Goal: Task Accomplishment & Management: Manage account settings

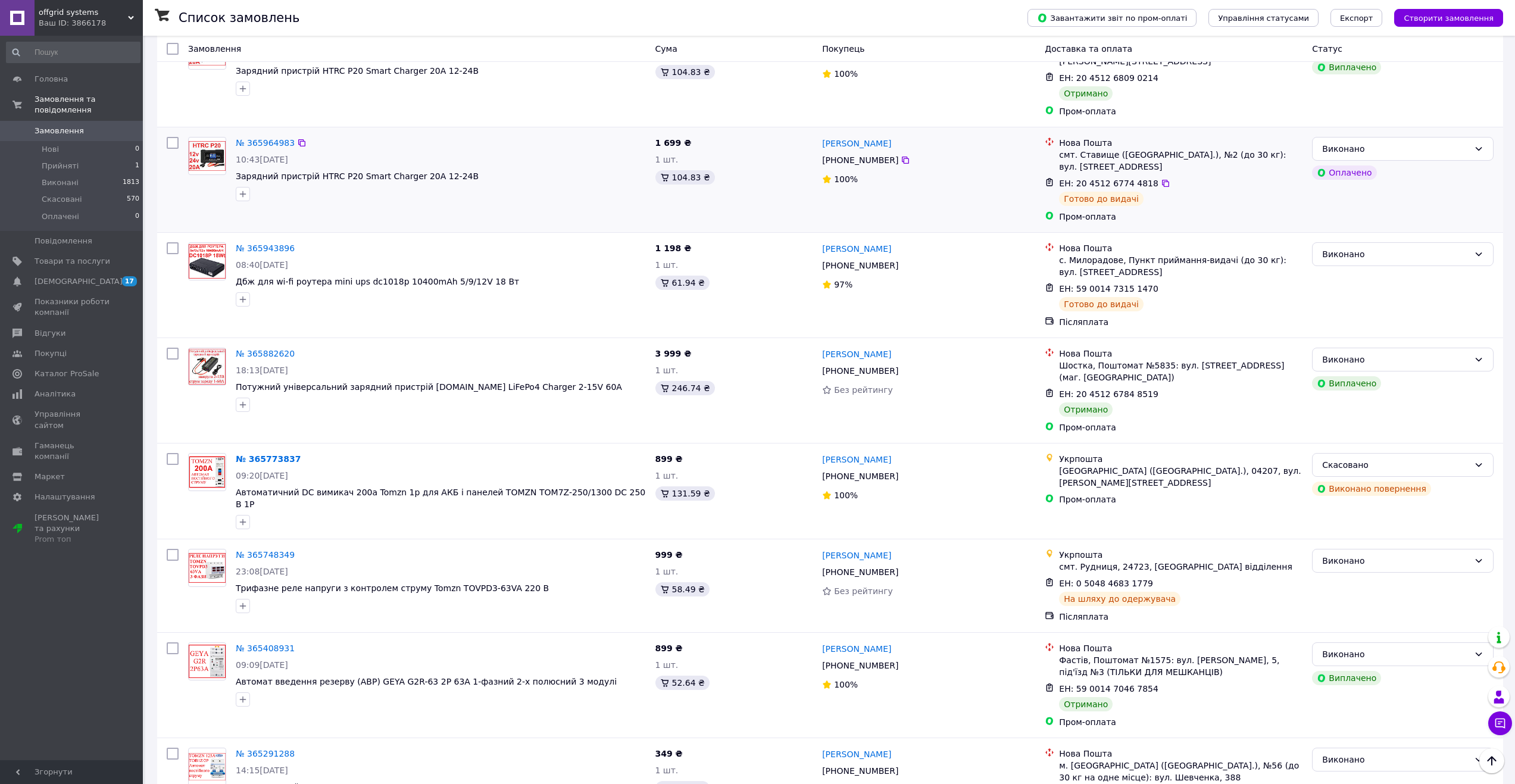
scroll to position [1392, 0]
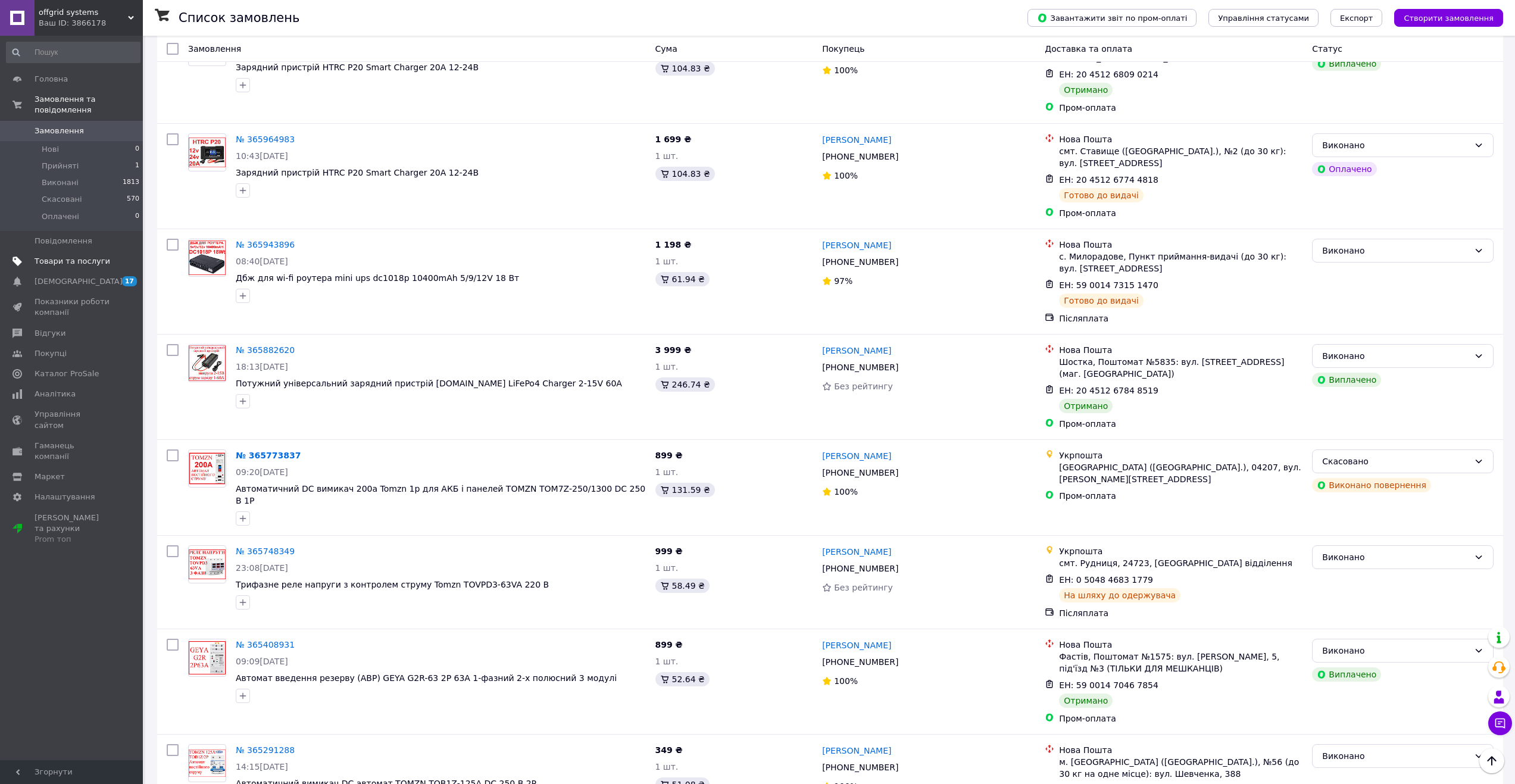
click at [72, 256] on span "Товари та послуги" at bounding box center [72, 261] width 76 height 11
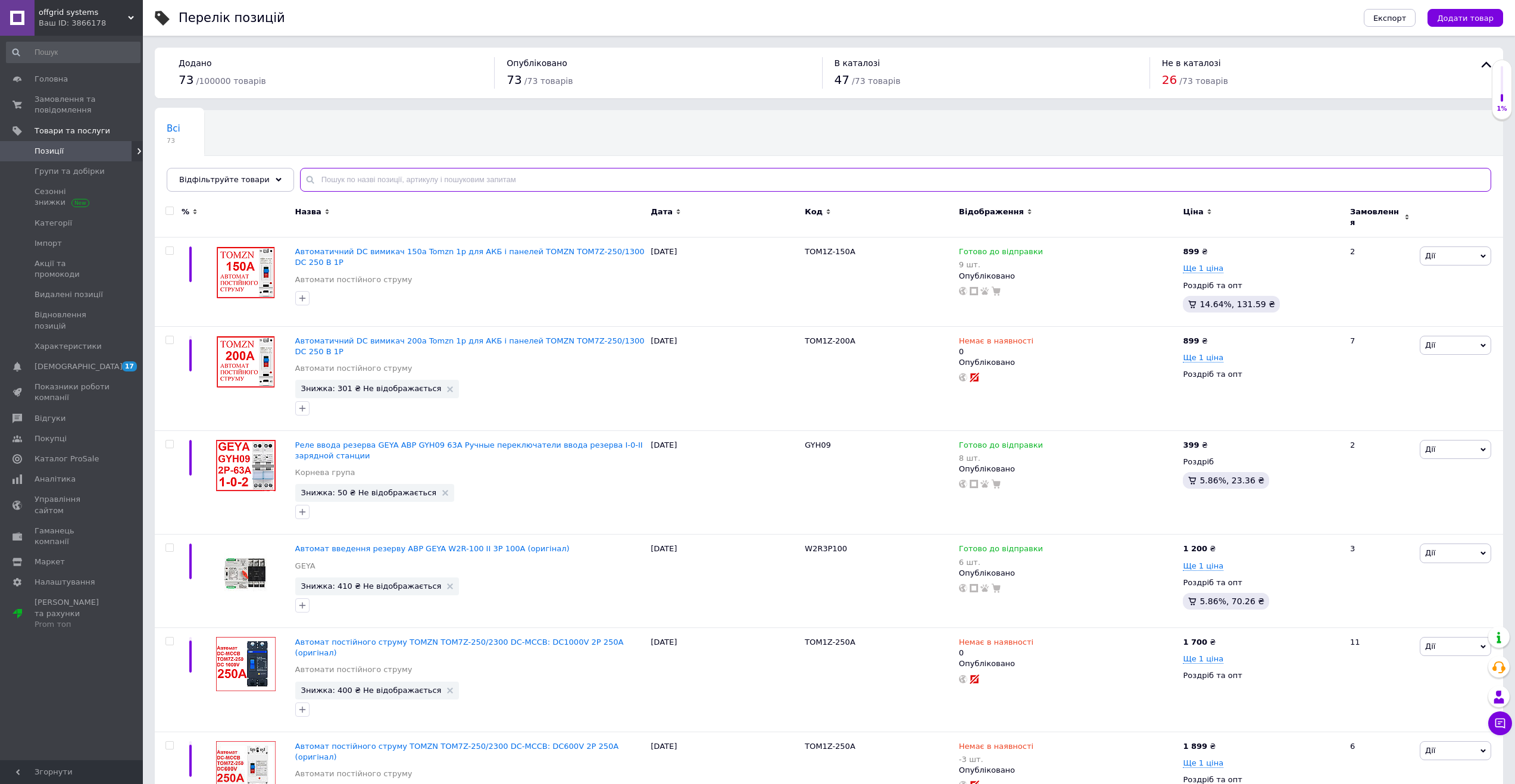
click at [679, 183] on input "text" at bounding box center [896, 180] width 1192 height 24
type input "moes"
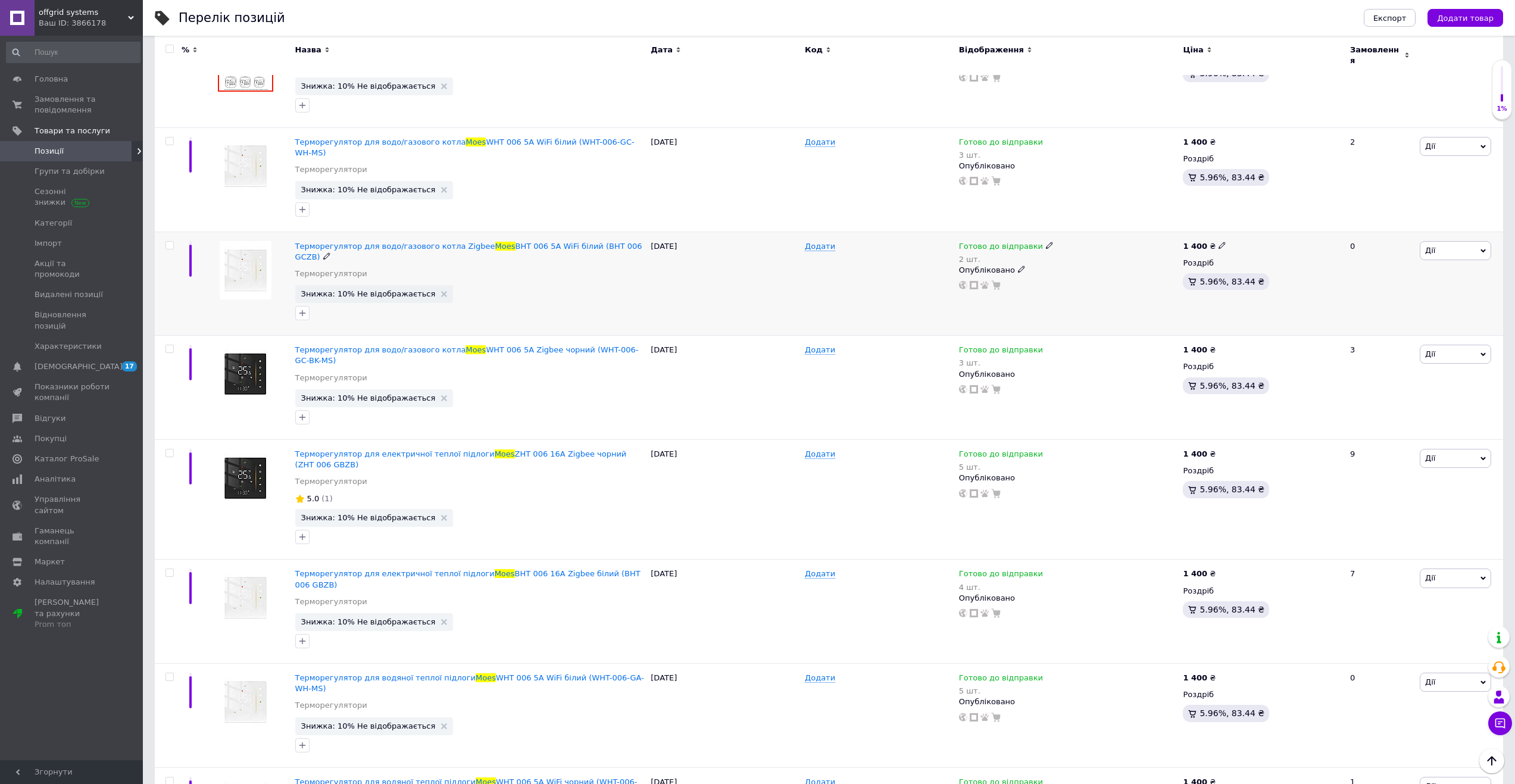
scroll to position [357, 0]
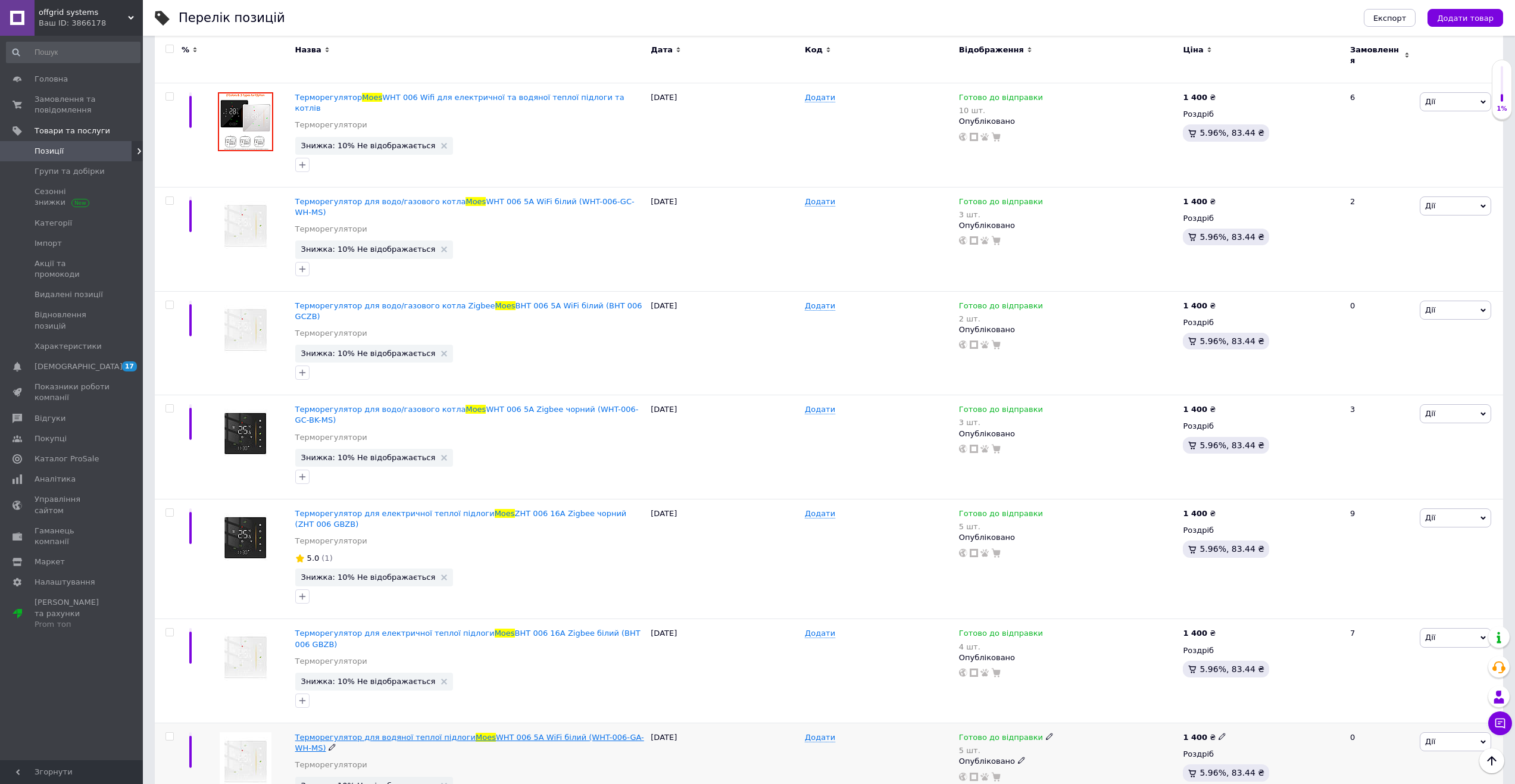
click at [558, 733] on span "WHT 006 5A WiFi білий (WHT-006-GA-WH-MS)" at bounding box center [469, 743] width 349 height 19
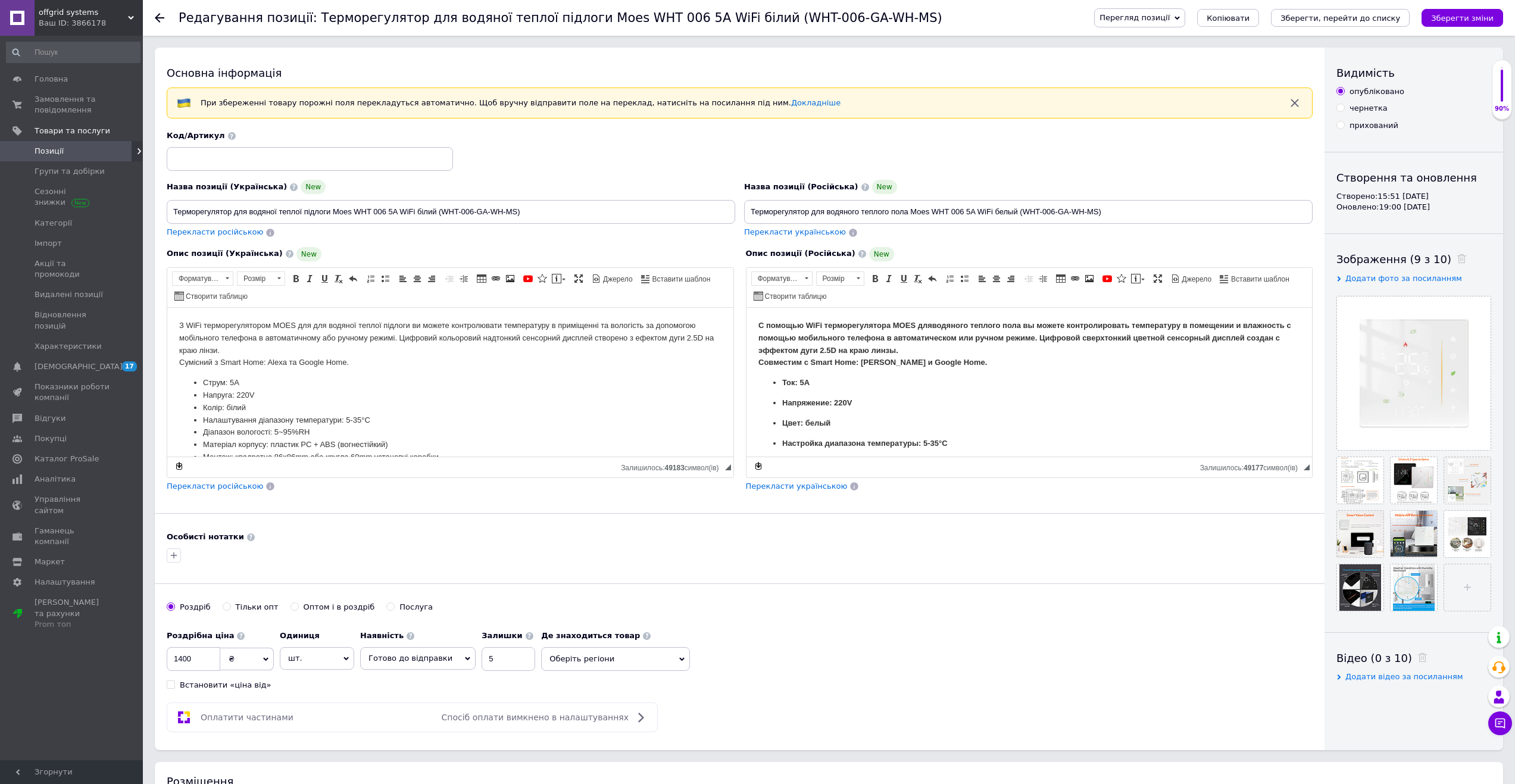
click at [1170, 15] on span "Перегляд позиції" at bounding box center [1135, 17] width 70 height 9
click at [1199, 41] on li "Зберегти та переглянути на сайті" at bounding box center [1187, 41] width 186 height 17
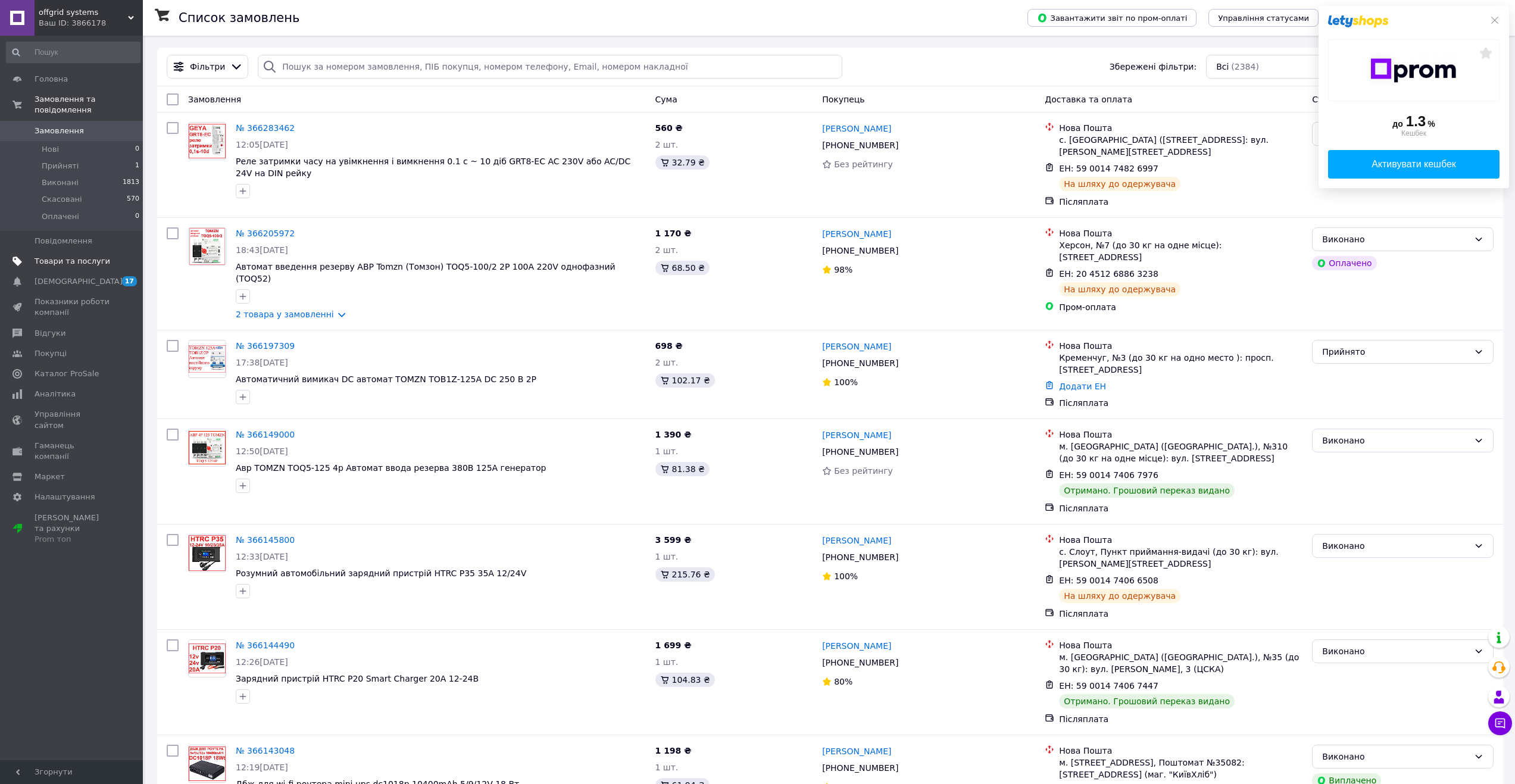
click at [73, 256] on span "Товари та послуги" at bounding box center [72, 261] width 76 height 11
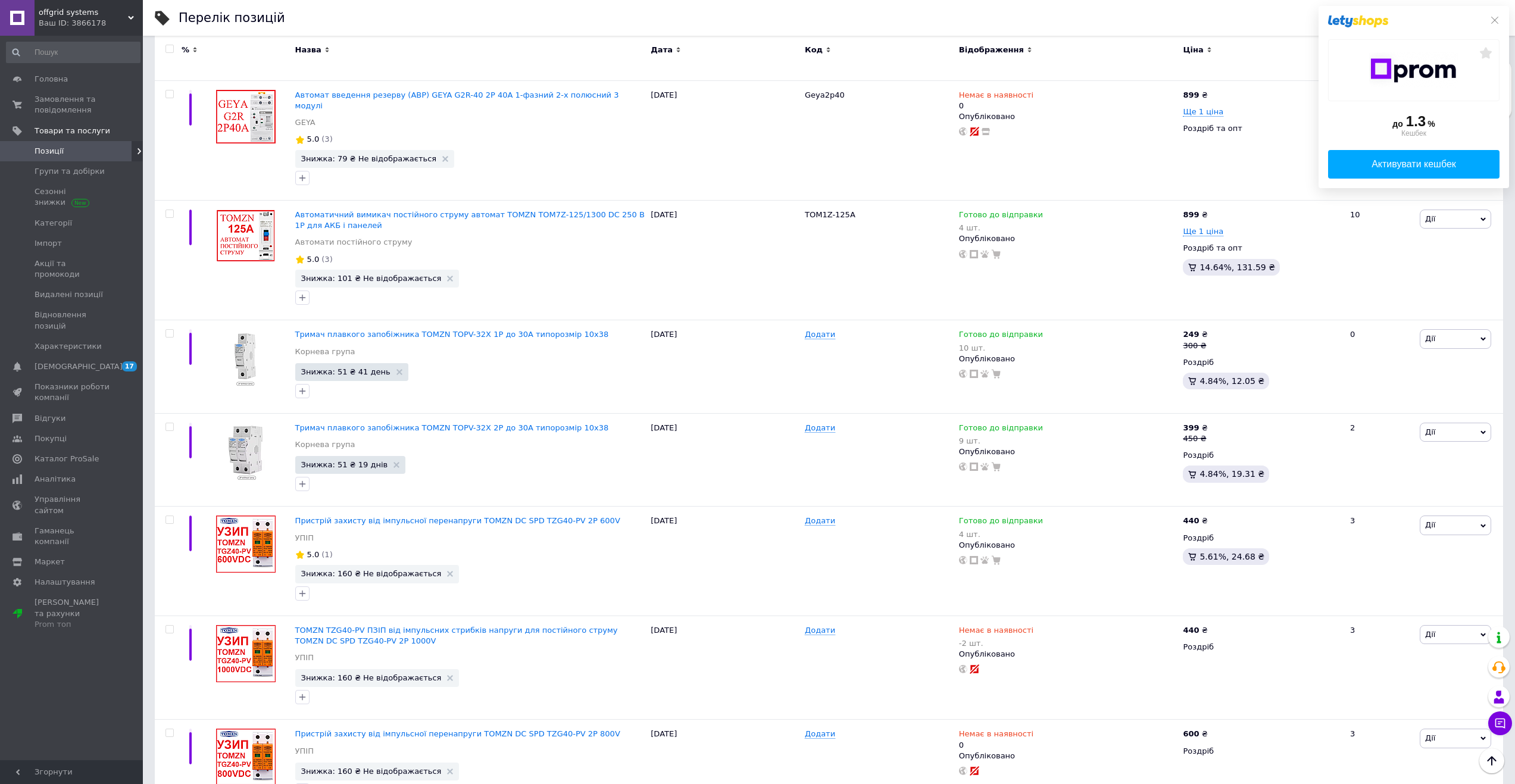
scroll to position [1504, 0]
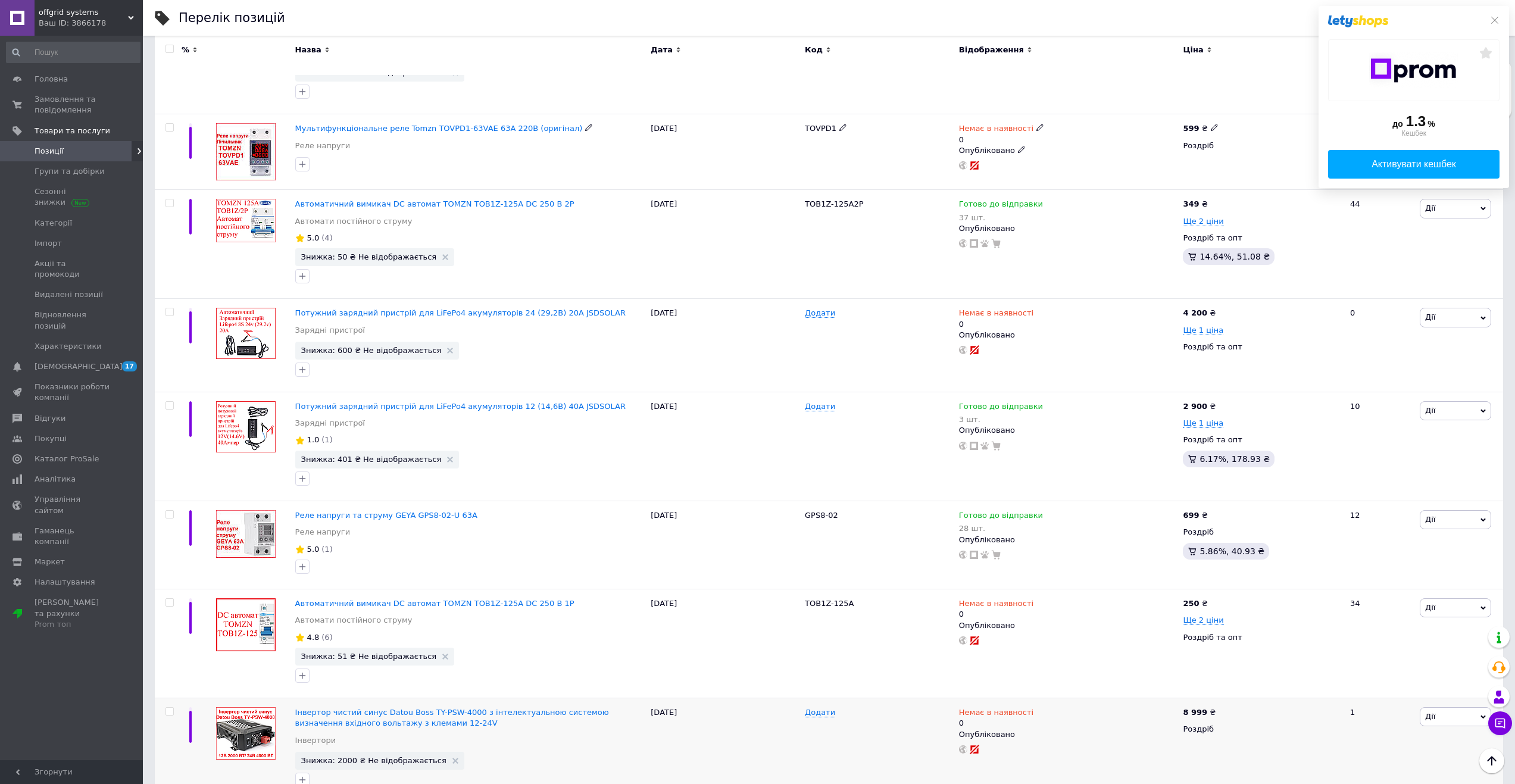
scroll to position [1457, 0]
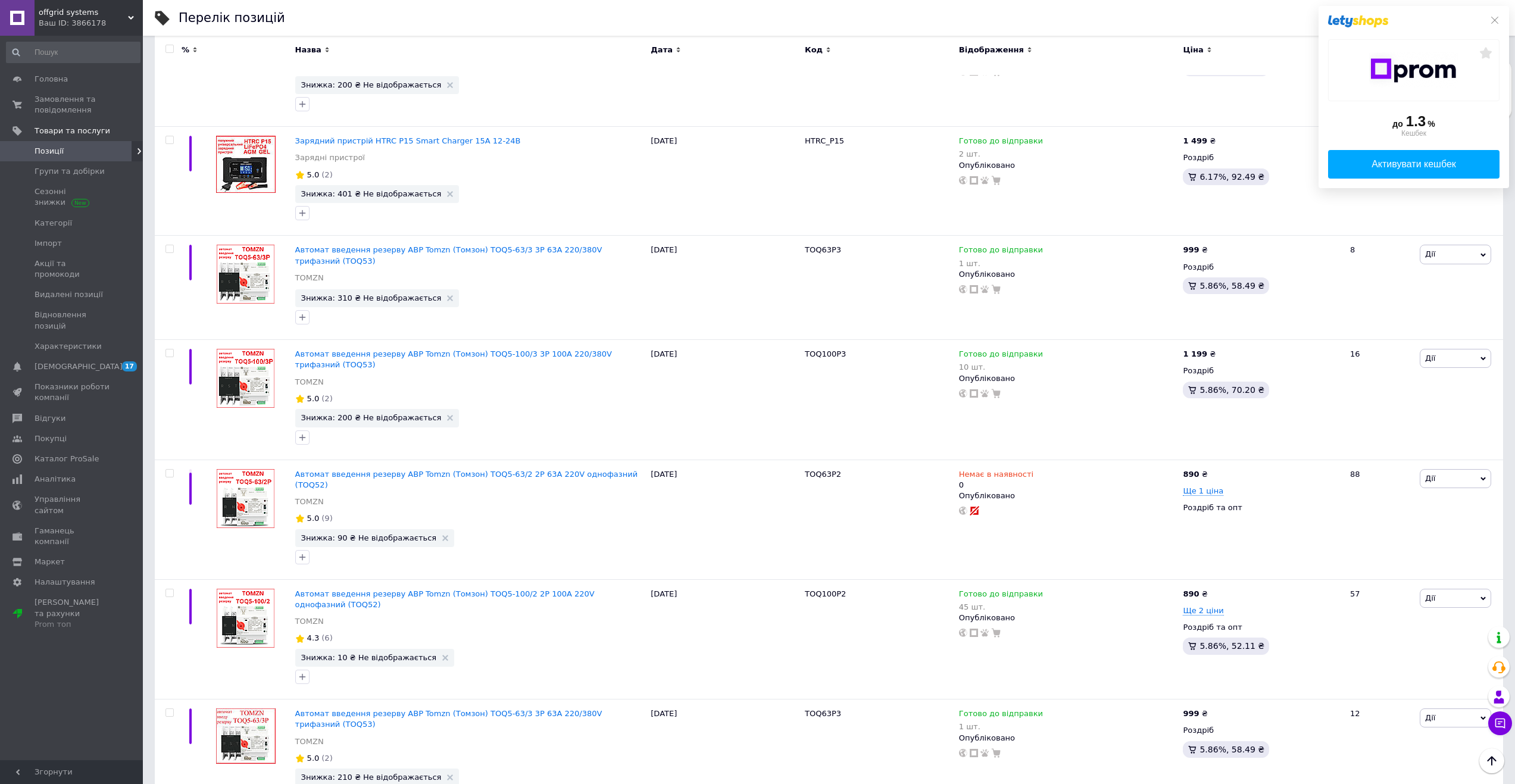
scroll to position [207, 0]
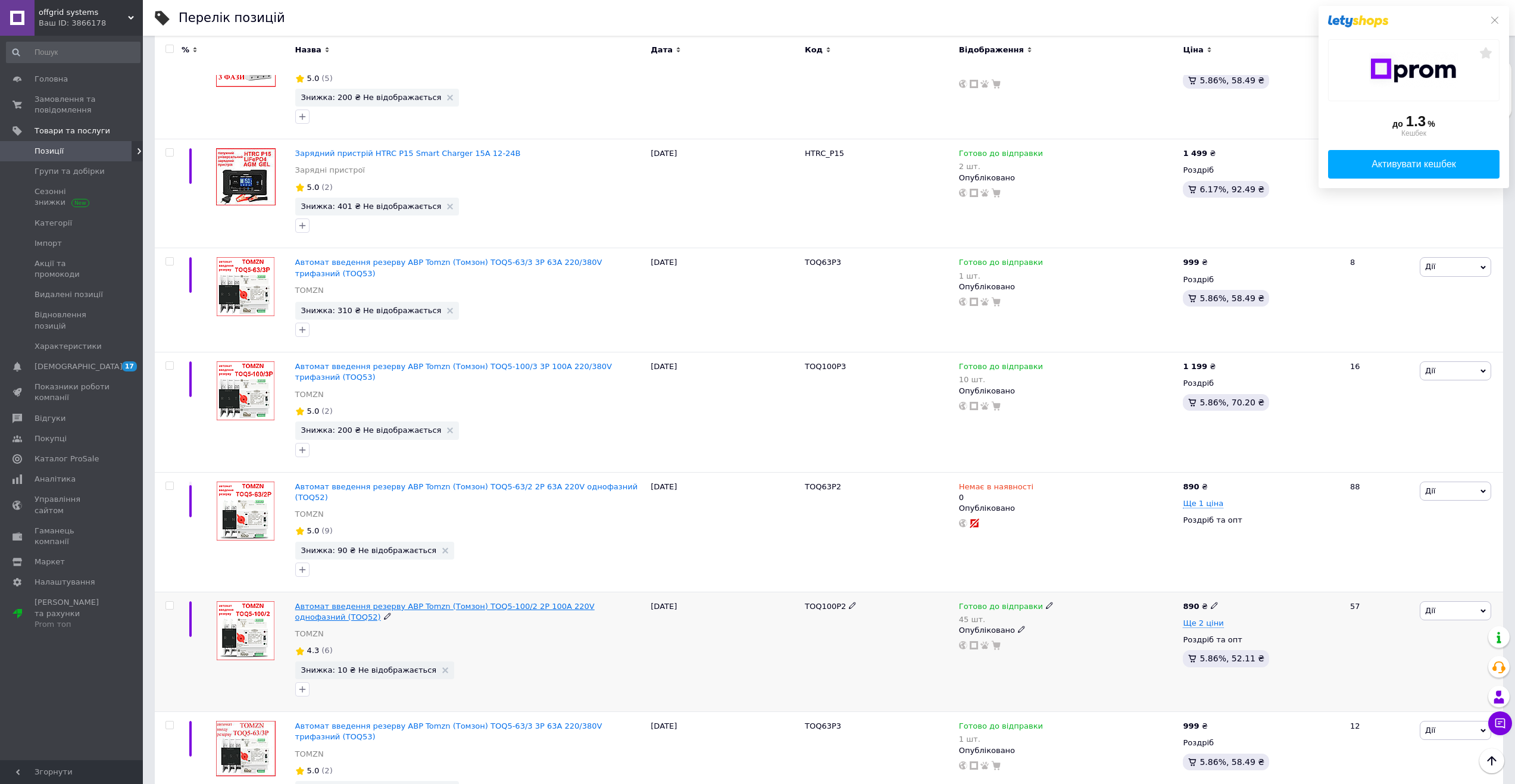
click at [460, 602] on span "Автомат введення резерву АВР Tomzn (Томзон) TOQ5-100/2 2P 100A 220V однофазний …" at bounding box center [445, 612] width 299 height 19
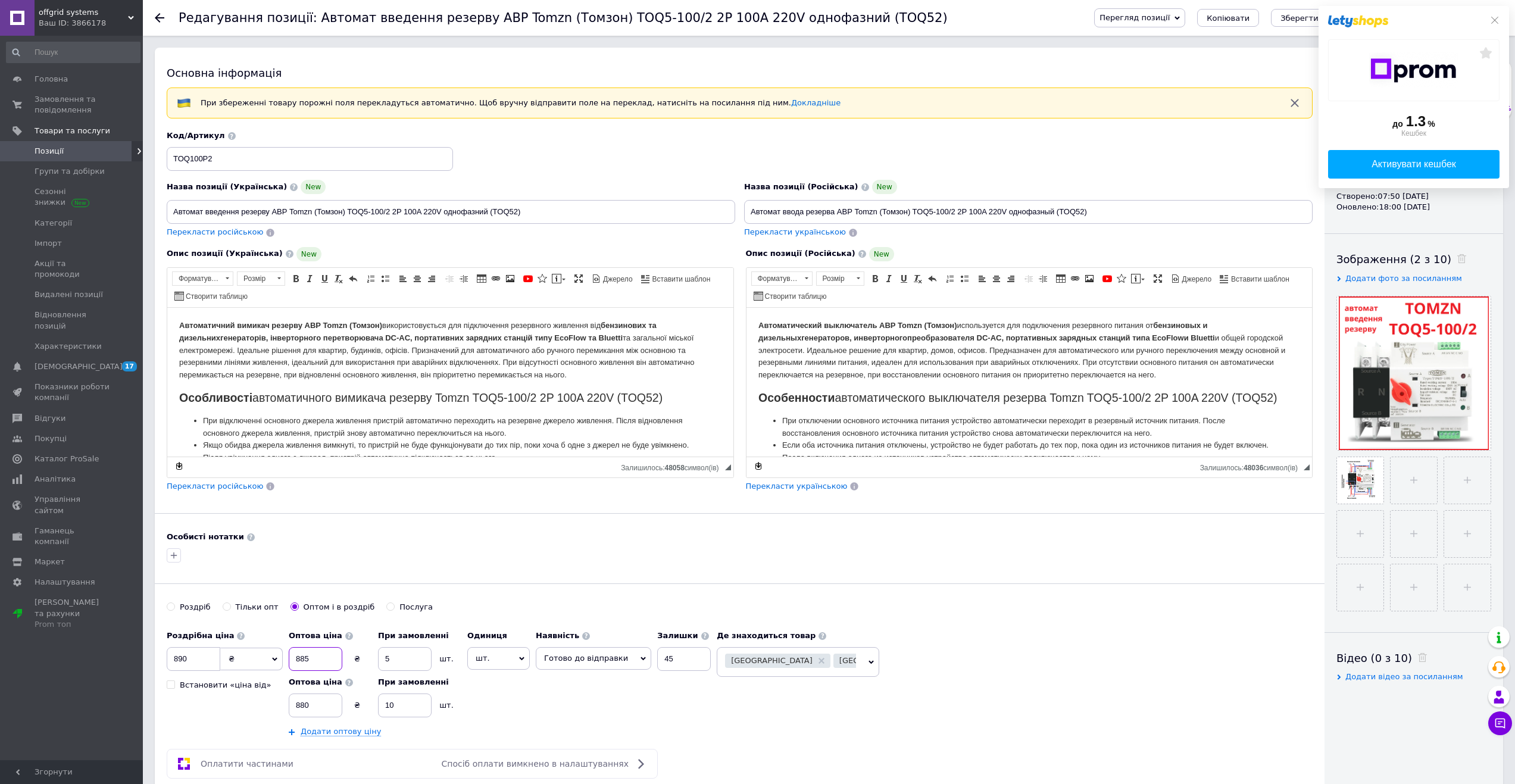
click at [306, 658] on input "885" at bounding box center [315, 658] width 54 height 24
click at [197, 658] on input "890" at bounding box center [193, 658] width 54 height 24
type input "990"
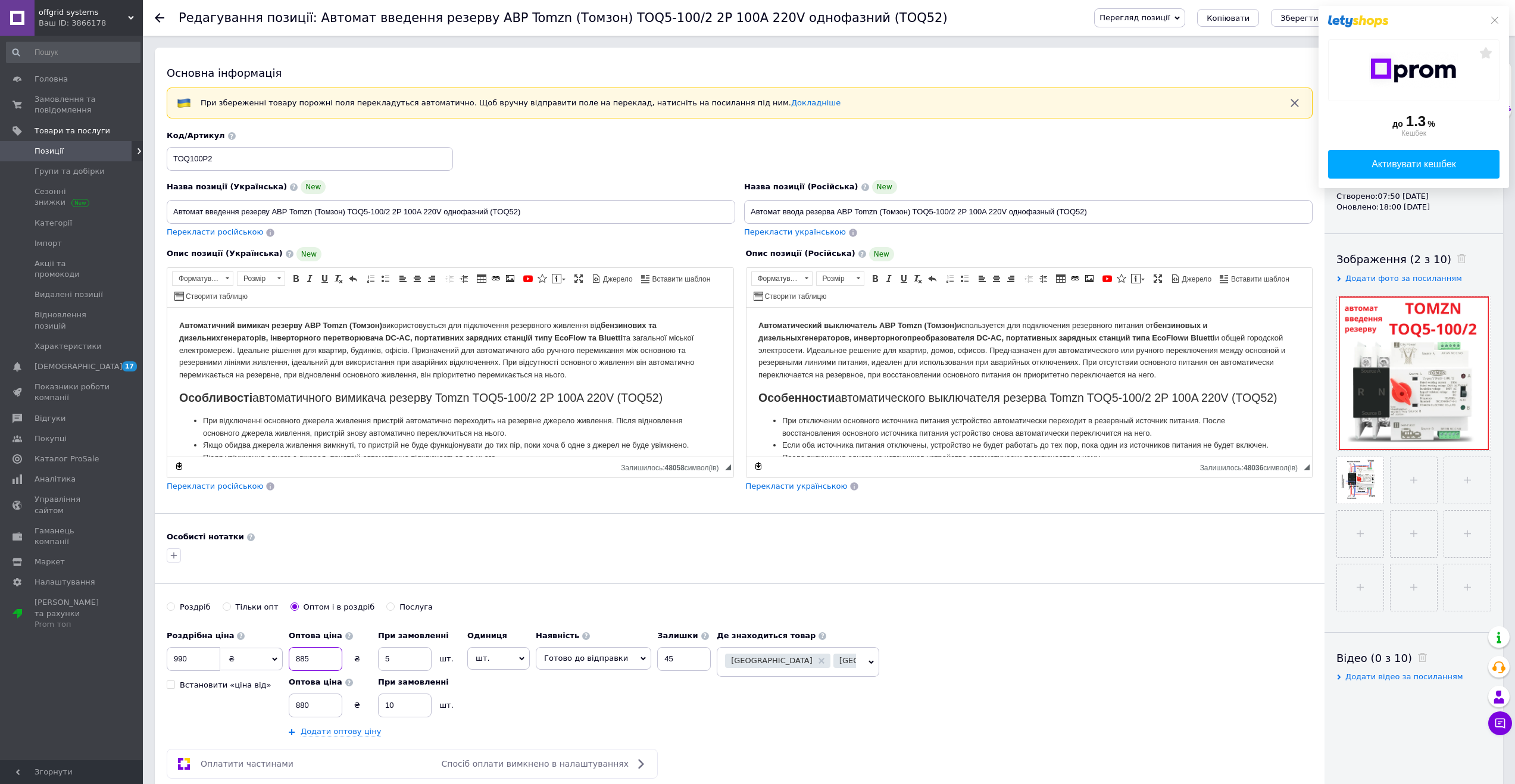
click at [322, 658] on input "885" at bounding box center [315, 658] width 54 height 24
click at [667, 656] on input "45" at bounding box center [684, 658] width 54 height 24
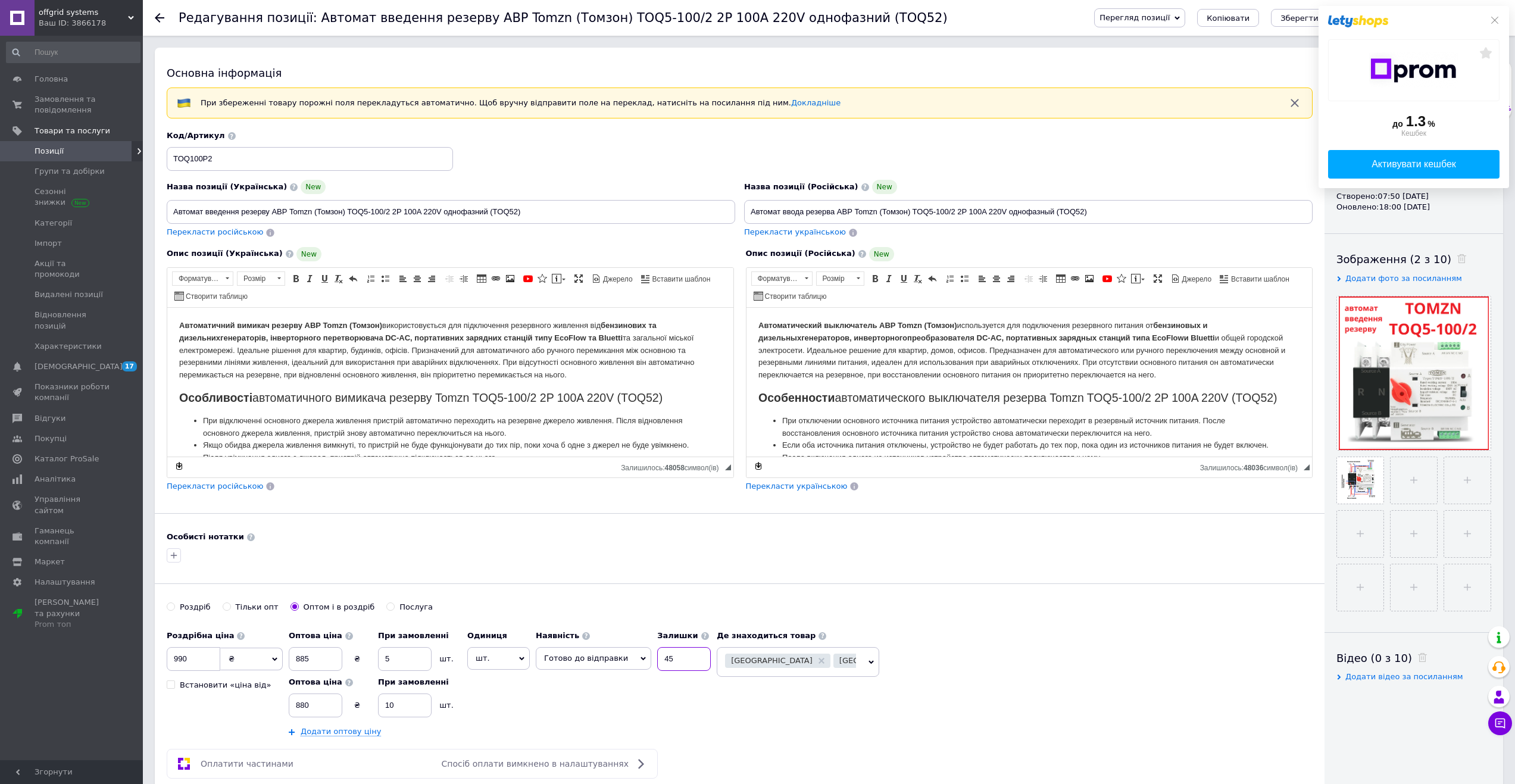
click at [667, 656] on input "45" at bounding box center [684, 658] width 54 height 24
type input "5"
click at [171, 607] on input "Роздріб" at bounding box center [171, 606] width 8 height 8
radio input "true"
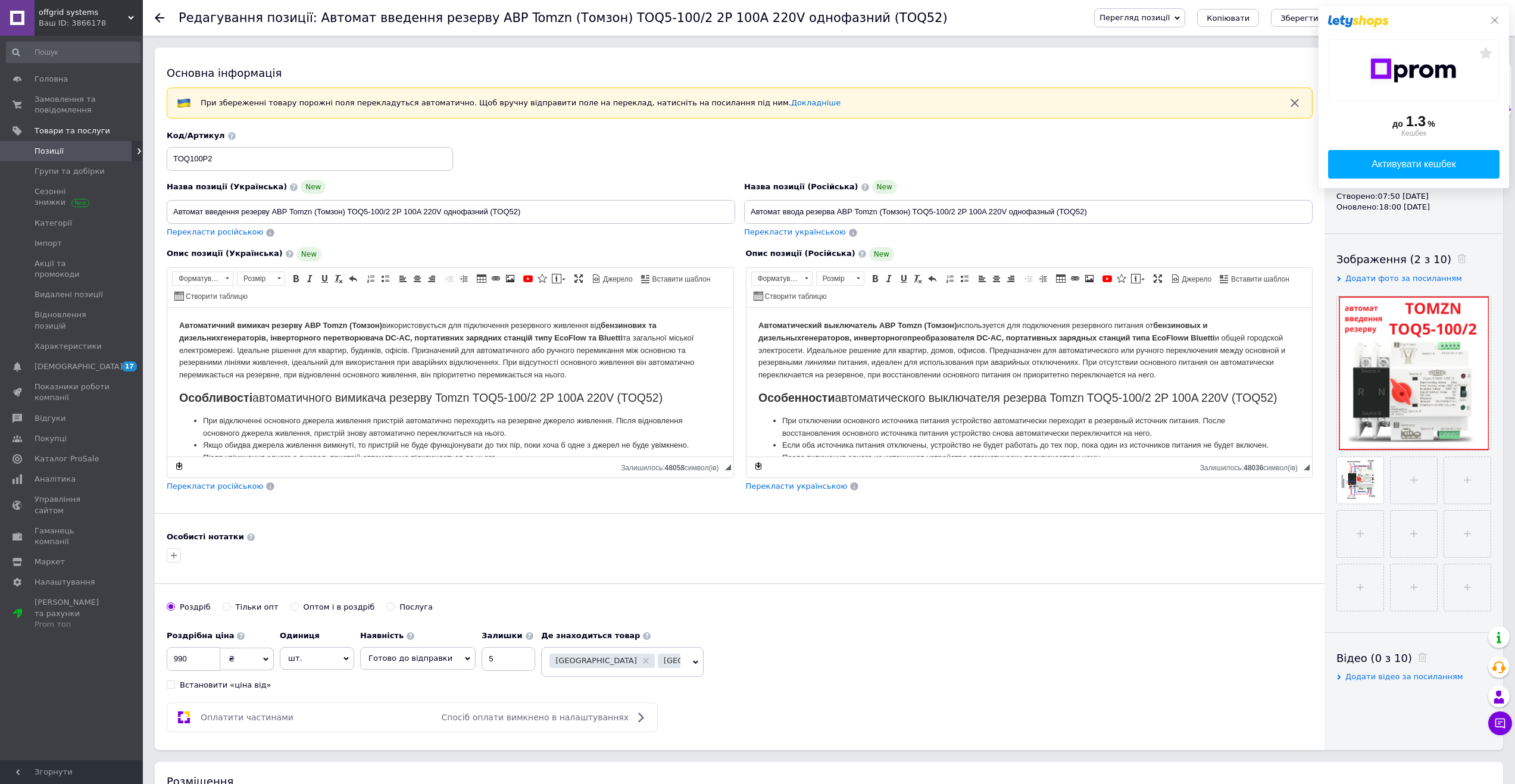
click at [1495, 19] on icon at bounding box center [1495, 20] width 10 height 10
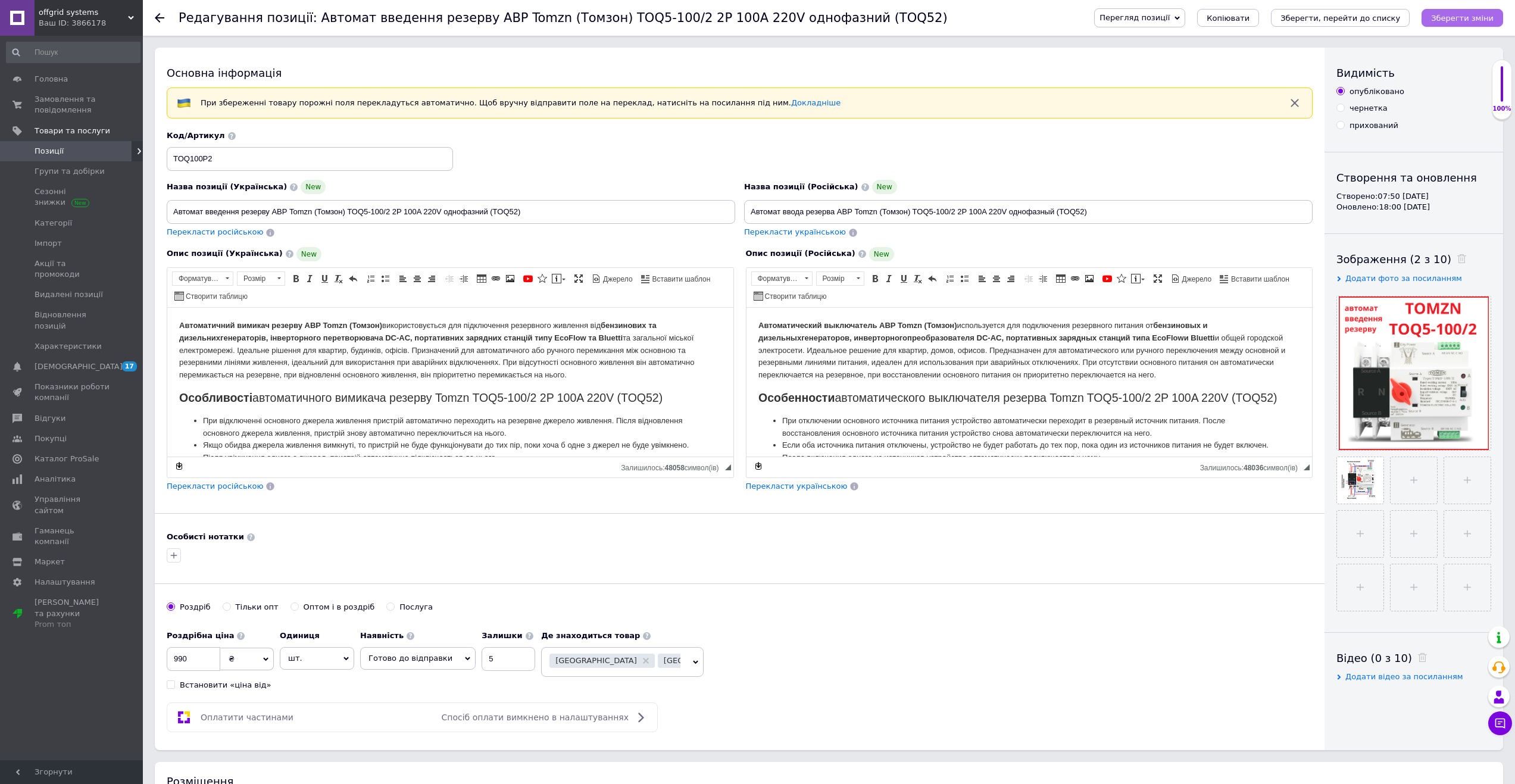
click at [1461, 17] on icon "Зберегти зміни" at bounding box center [1462, 18] width 63 height 9
